Goal: Check status: Check status

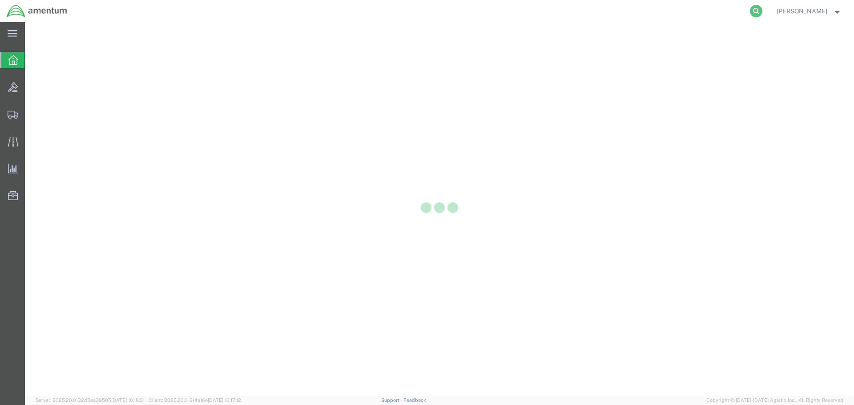
click at [762, 12] on icon at bounding box center [756, 11] width 12 height 12
click at [673, 14] on input "search" at bounding box center [614, 10] width 270 height 21
drag, startPoint x: 618, startPoint y: 13, endPoint x: 489, endPoint y: 9, distance: 129.0
click at [489, 9] on div "57034385" at bounding box center [418, 11] width 689 height 22
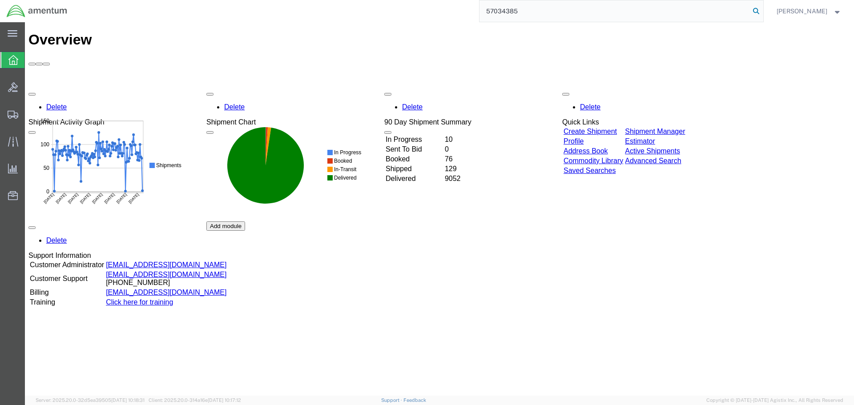
type input "57034385"
click at [762, 14] on icon at bounding box center [756, 11] width 12 height 12
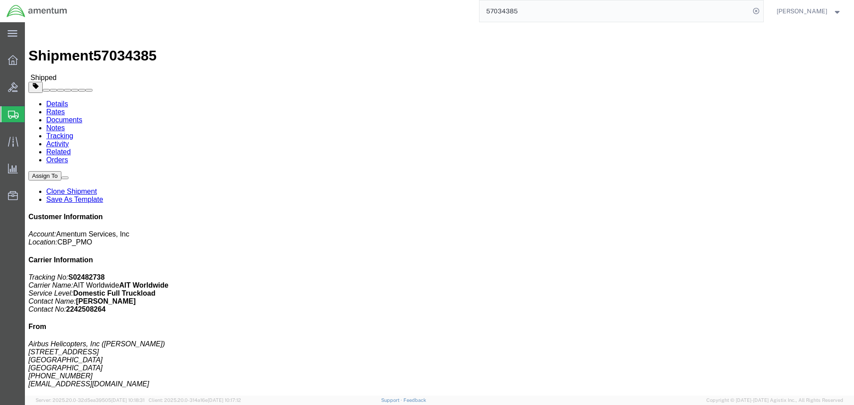
click link "Tracking"
